Goal: Learn about a topic

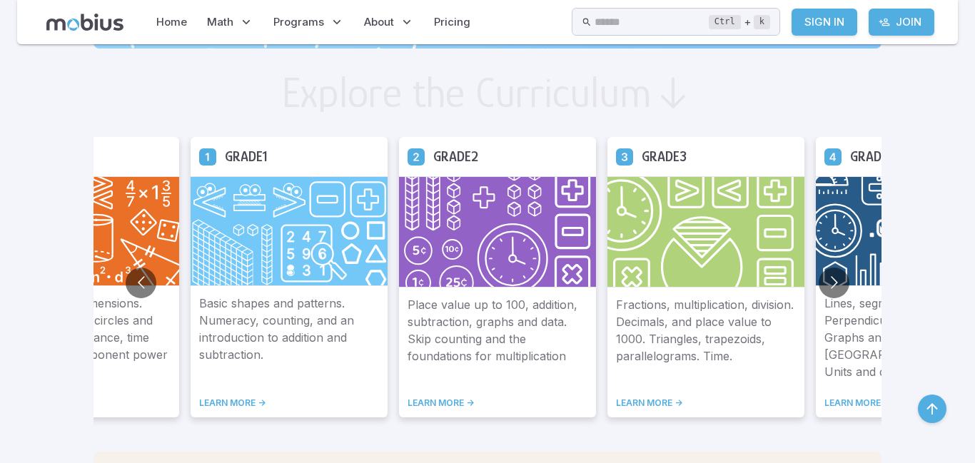
scroll to position [767, 0]
click at [819, 286] on button "Go to next slide" at bounding box center [834, 283] width 31 height 31
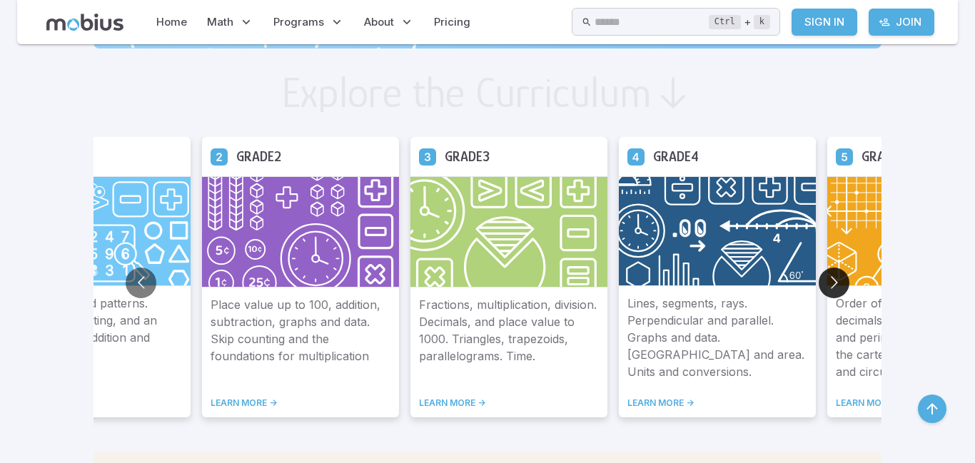
click at [819, 286] on button "Go to next slide" at bounding box center [834, 283] width 31 height 31
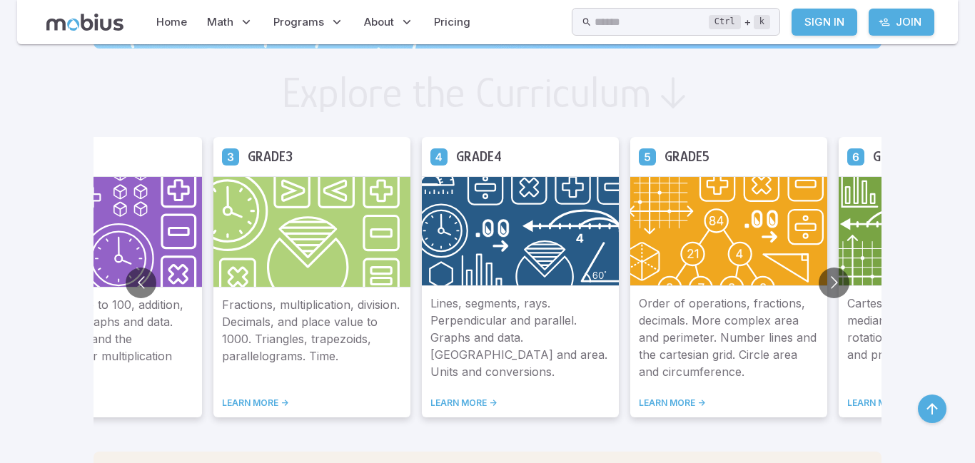
click at [639, 402] on link "LEARN MORE ->" at bounding box center [729, 403] width 180 height 11
